Goal: Task Accomplishment & Management: Use online tool/utility

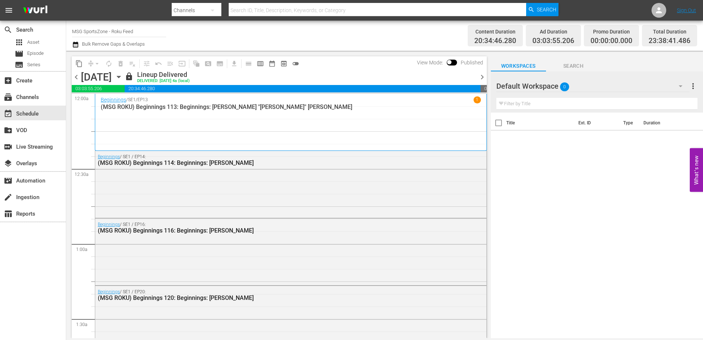
click at [123, 79] on div "Tuesday, October 7th October 7th" at bounding box center [102, 77] width 42 height 12
click at [123, 73] on icon "button" at bounding box center [119, 77] width 8 height 8
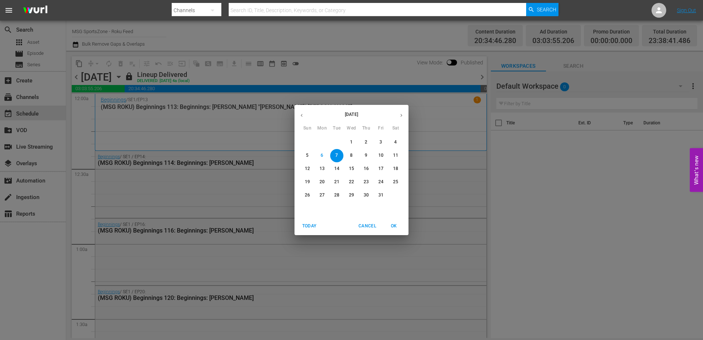
click at [351, 168] on p "15" at bounding box center [351, 168] width 5 height 6
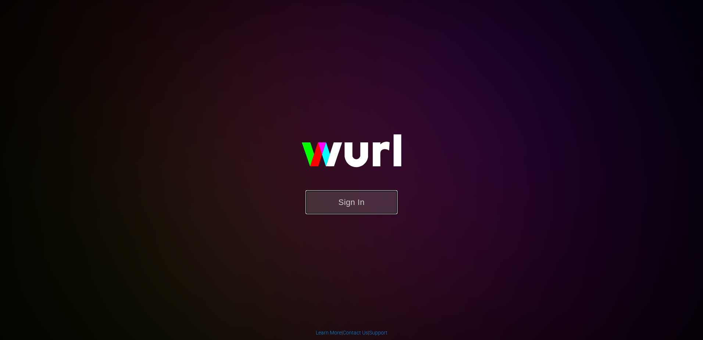
click at [349, 196] on button "Sign In" at bounding box center [352, 202] width 92 height 24
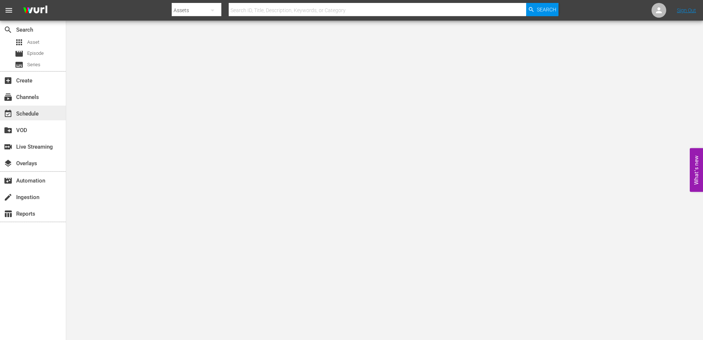
click at [14, 108] on div "event_available Schedule" at bounding box center [33, 113] width 66 height 15
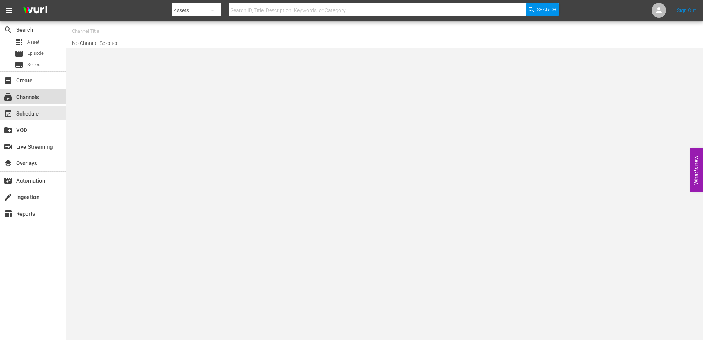
click at [21, 99] on div "subscriptions Channels" at bounding box center [20, 96] width 41 height 7
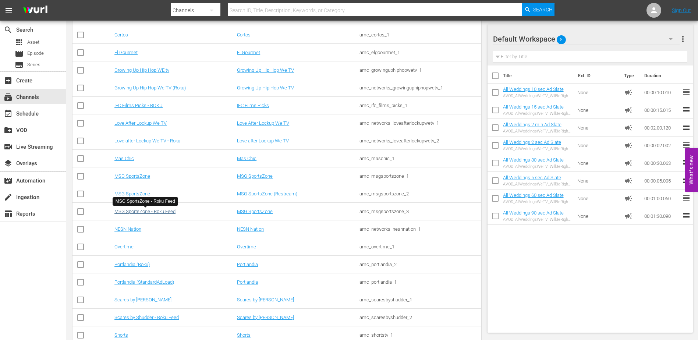
scroll to position [511, 0]
click at [139, 174] on link "MSG SportsZone" at bounding box center [132, 177] width 36 height 6
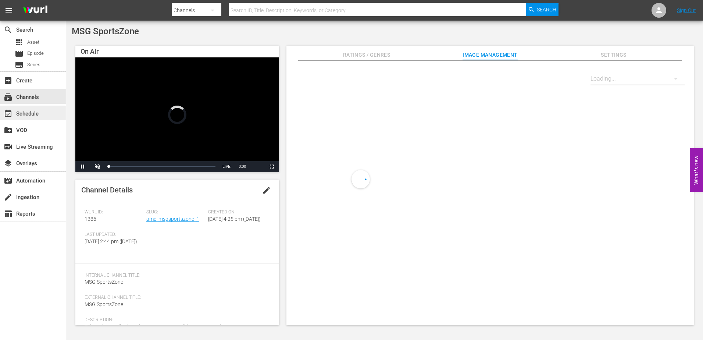
click at [31, 111] on div "event_available Schedule" at bounding box center [20, 112] width 41 height 7
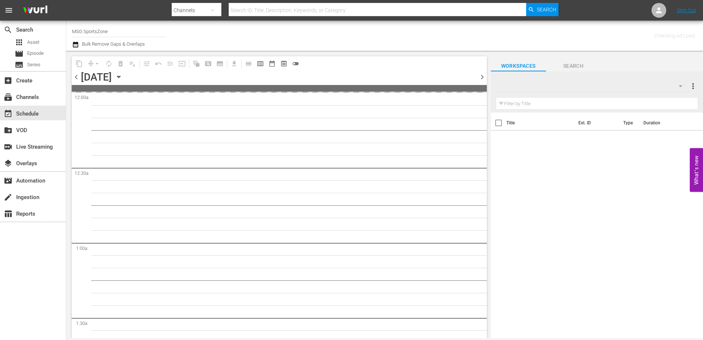
click at [123, 77] on icon "button" at bounding box center [119, 77] width 8 height 8
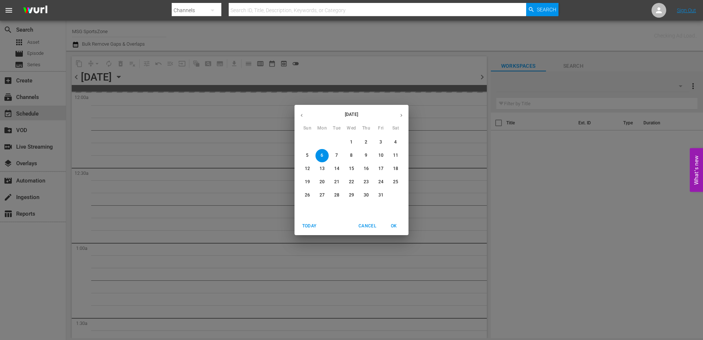
click at [369, 165] on button "16" at bounding box center [366, 168] width 13 height 13
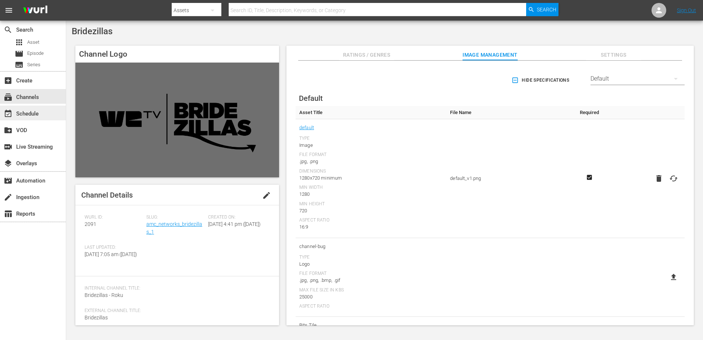
click at [33, 110] on div "event_available Schedule" at bounding box center [20, 112] width 41 height 7
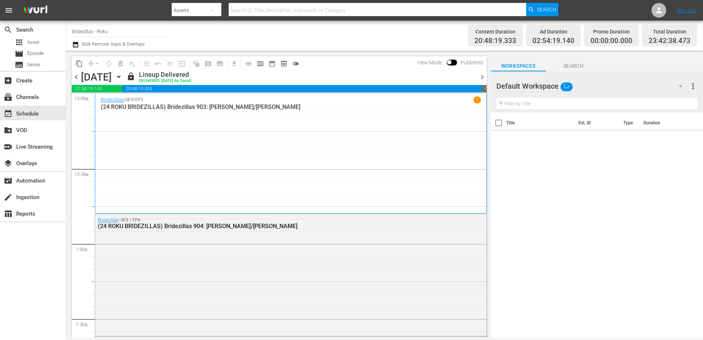
click at [123, 78] on icon "button" at bounding box center [119, 77] width 8 height 8
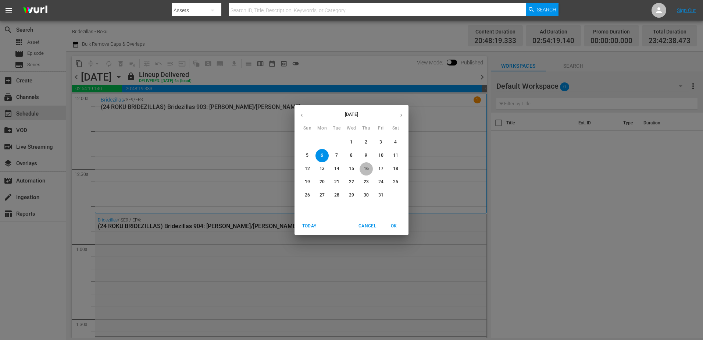
click at [367, 168] on p "16" at bounding box center [366, 168] width 5 height 6
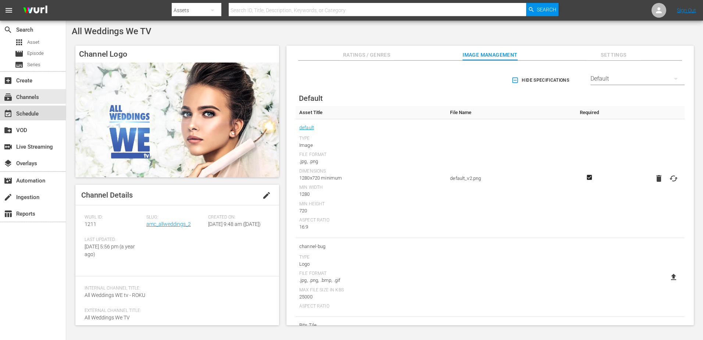
click at [39, 117] on div "event_available Schedule" at bounding box center [33, 113] width 66 height 15
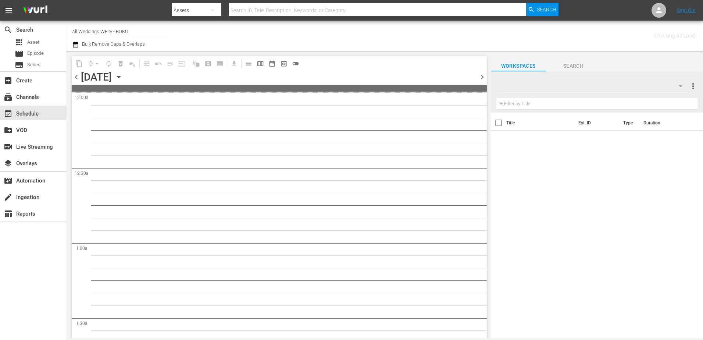
click at [125, 82] on div "Monday, October 6th October 6th" at bounding box center [103, 77] width 44 height 12
click at [123, 78] on icon "button" at bounding box center [119, 77] width 8 height 8
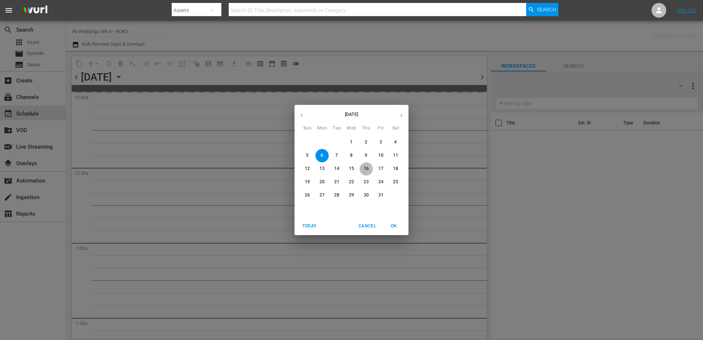
click at [364, 166] on p "16" at bounding box center [366, 168] width 5 height 6
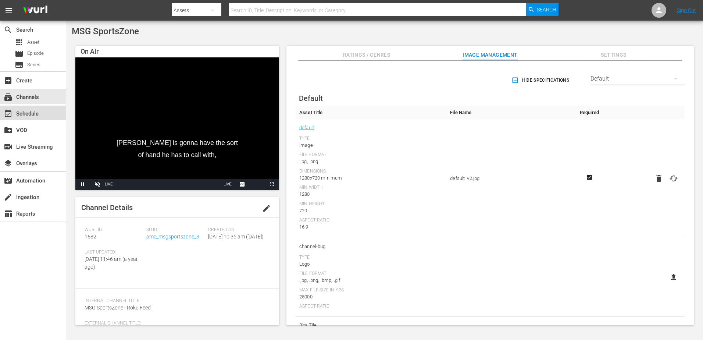
click at [38, 115] on div "event_available Schedule" at bounding box center [20, 112] width 41 height 7
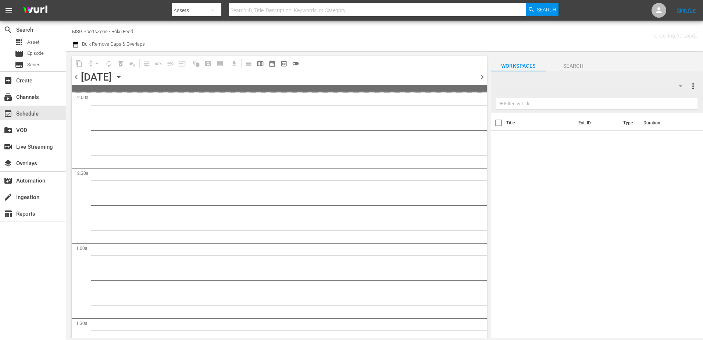
click at [125, 75] on div "Monday, October 6th October 6th" at bounding box center [103, 77] width 44 height 12
click at [123, 75] on icon "button" at bounding box center [119, 77] width 8 height 8
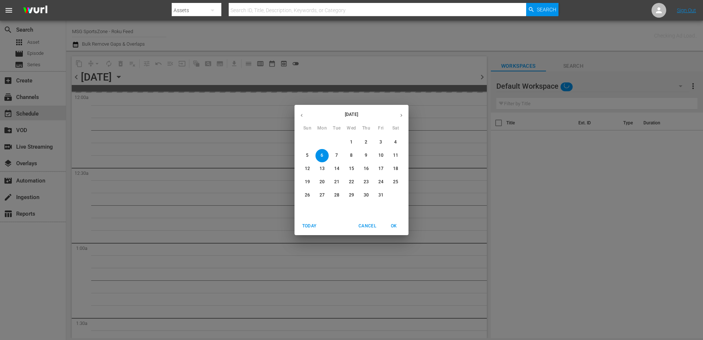
click at [367, 167] on p "16" at bounding box center [366, 168] width 5 height 6
